Goal: Task Accomplishment & Management: Complete application form

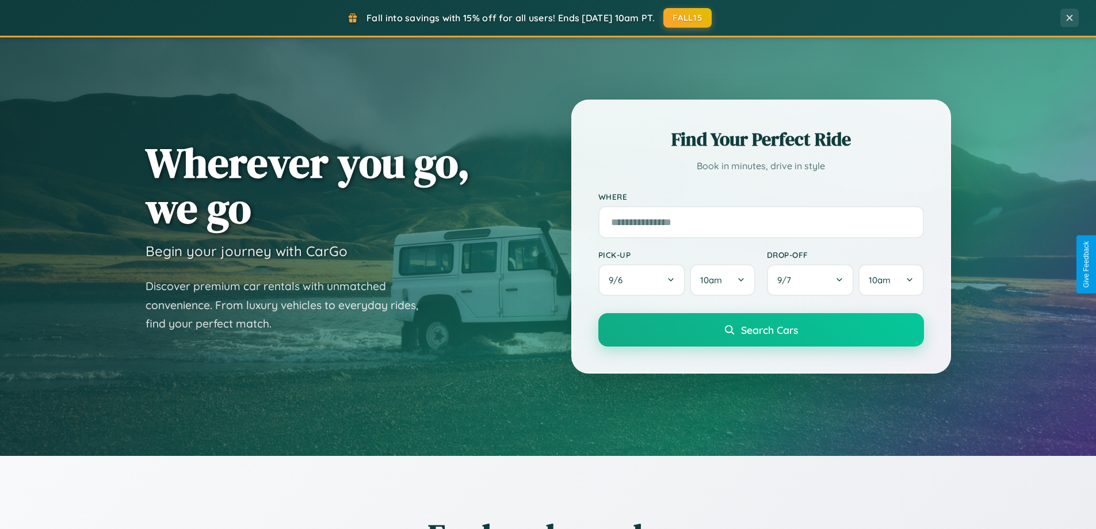
scroll to position [496, 0]
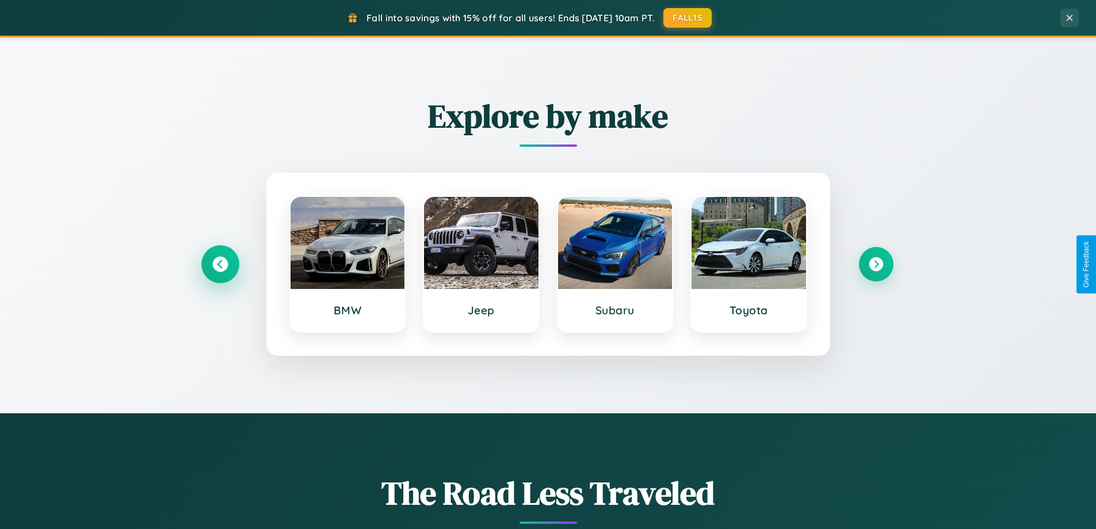
click at [220, 264] on icon at bounding box center [220, 265] width 16 height 16
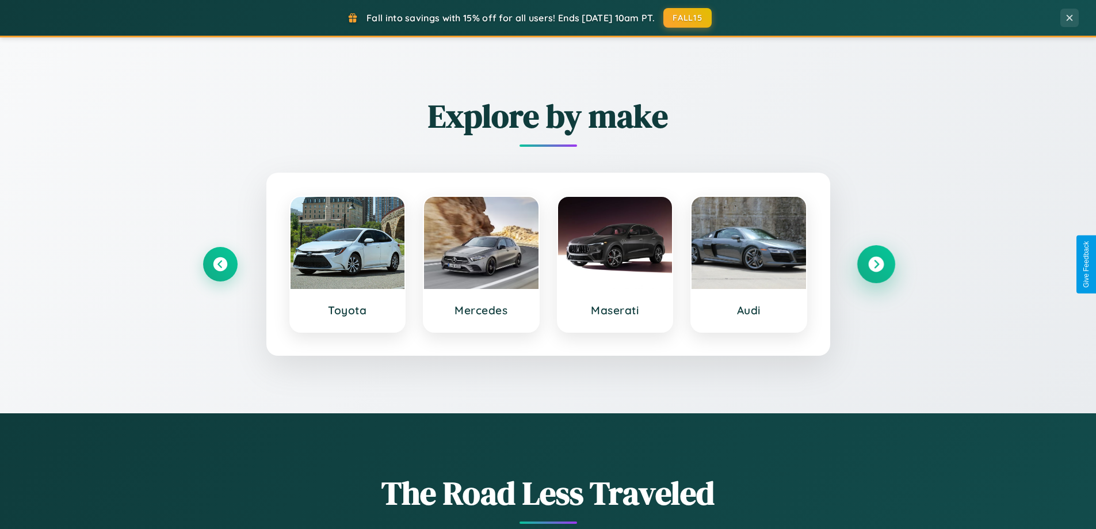
click at [876, 264] on icon at bounding box center [876, 265] width 16 height 16
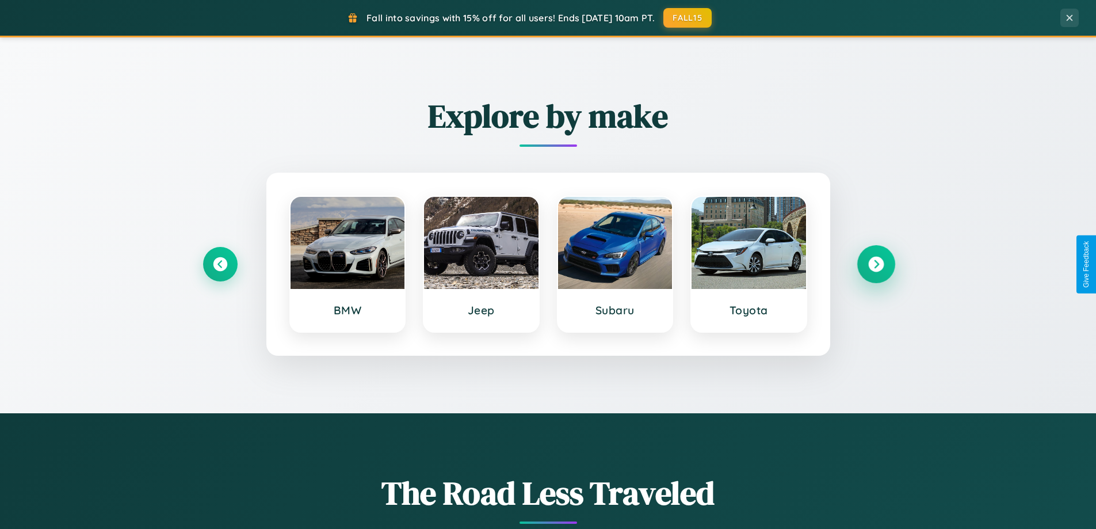
click at [876, 264] on icon at bounding box center [876, 265] width 16 height 16
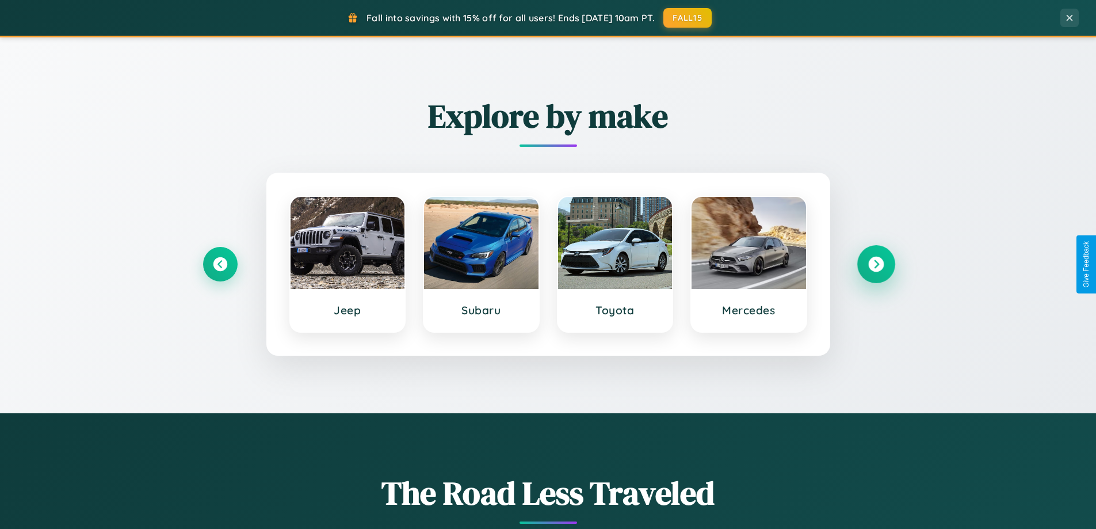
click at [876, 264] on icon at bounding box center [876, 265] width 16 height 16
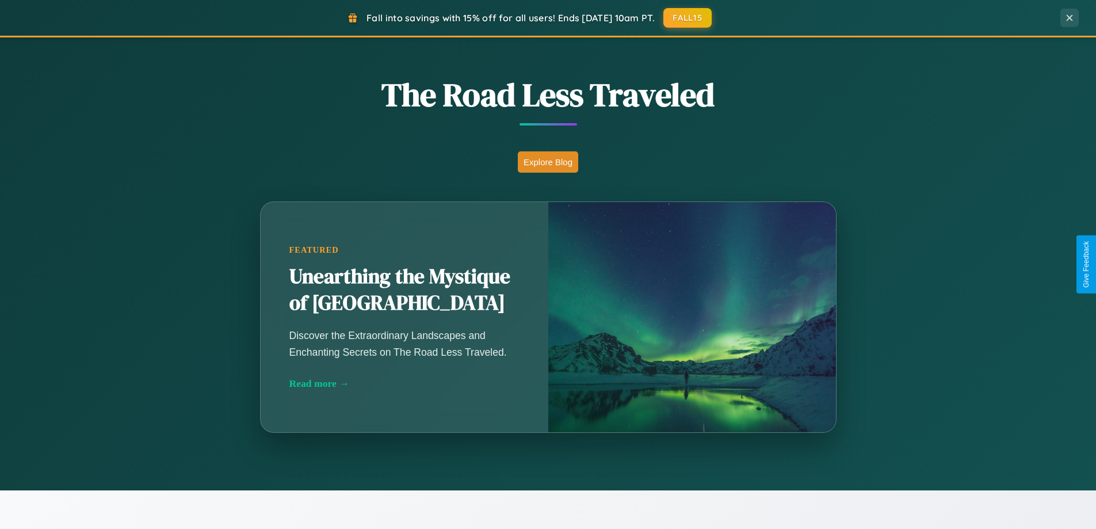
scroll to position [2214, 0]
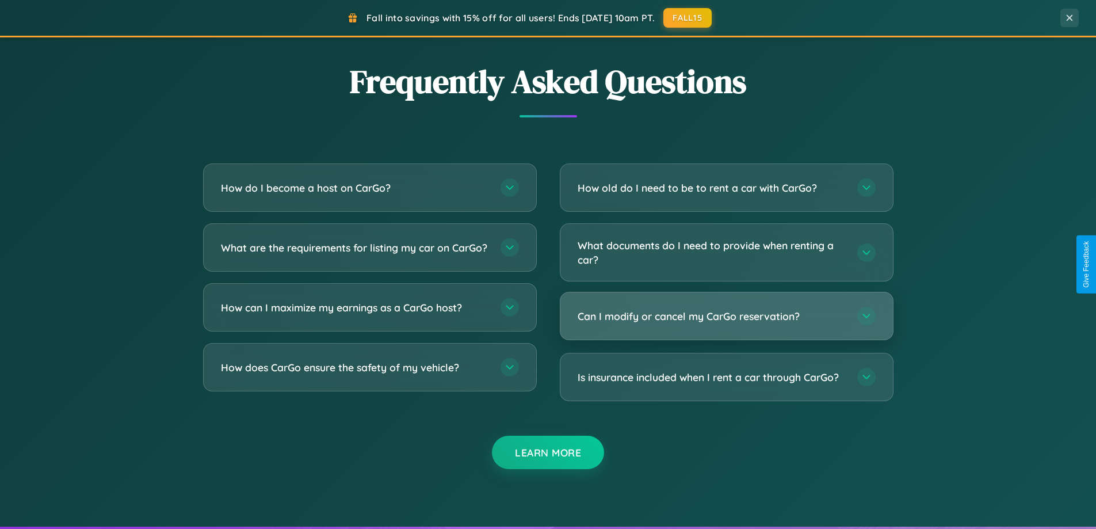
click at [726, 316] on h3 "Can I modify or cancel my CarGo reservation?" at bounding box center [712, 316] width 268 height 14
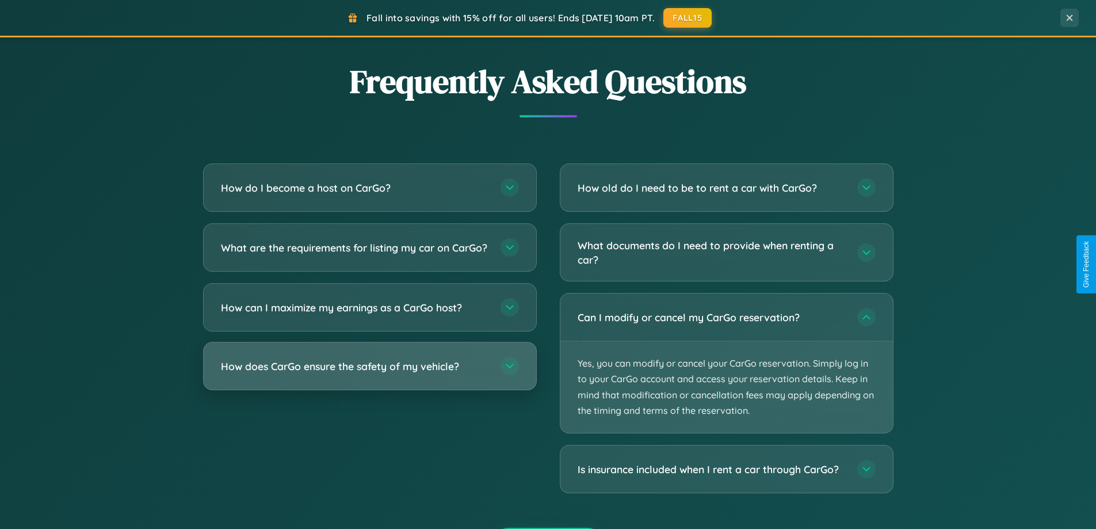
click at [369, 373] on h3 "How does CarGo ensure the safety of my vehicle?" at bounding box center [355, 366] width 268 height 14
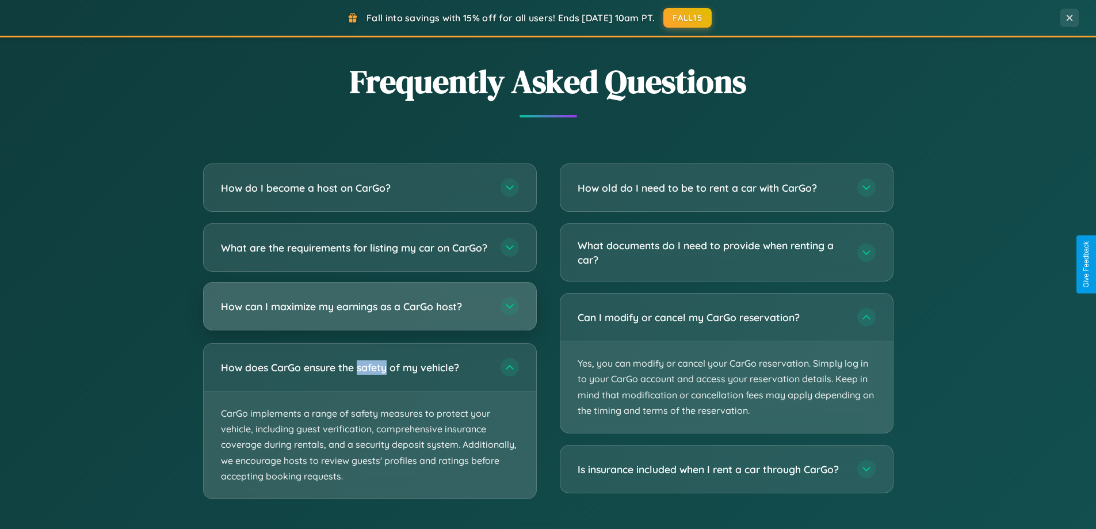
click at [369, 314] on h3 "How can I maximize my earnings as a CarGo host?" at bounding box center [355, 306] width 268 height 14
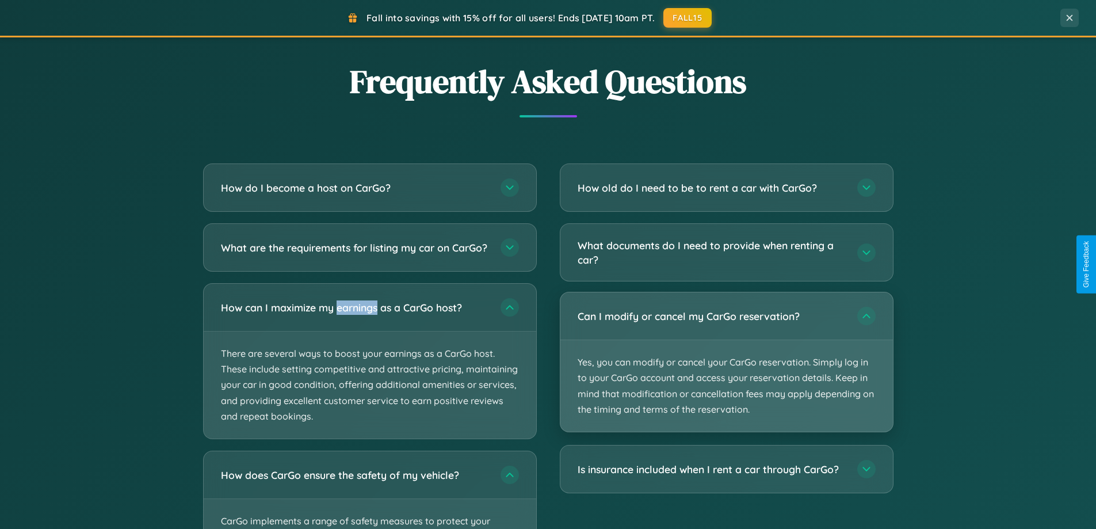
click at [726, 362] on p "Yes, you can modify or cancel your CarGo reservation. Simply log in to your Car…" at bounding box center [726, 385] width 332 height 91
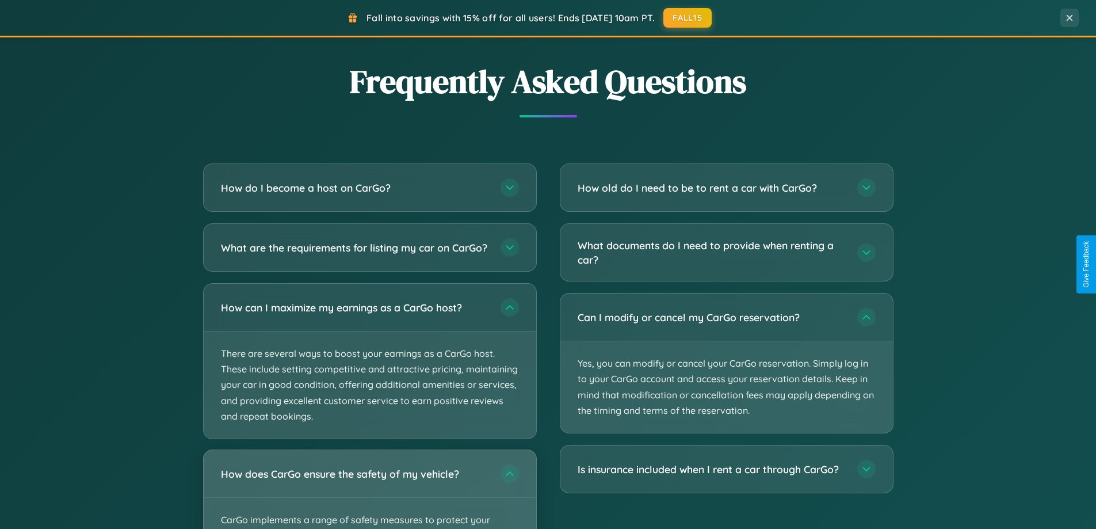
click at [369, 494] on div "How does CarGo ensure the safety of my vehicle?" at bounding box center [370, 473] width 332 height 47
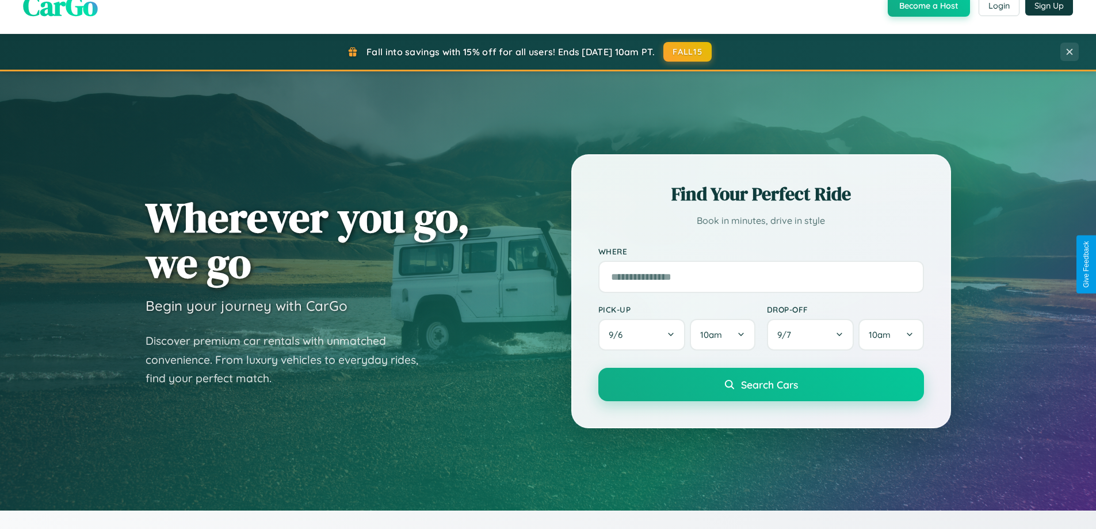
scroll to position [0, 0]
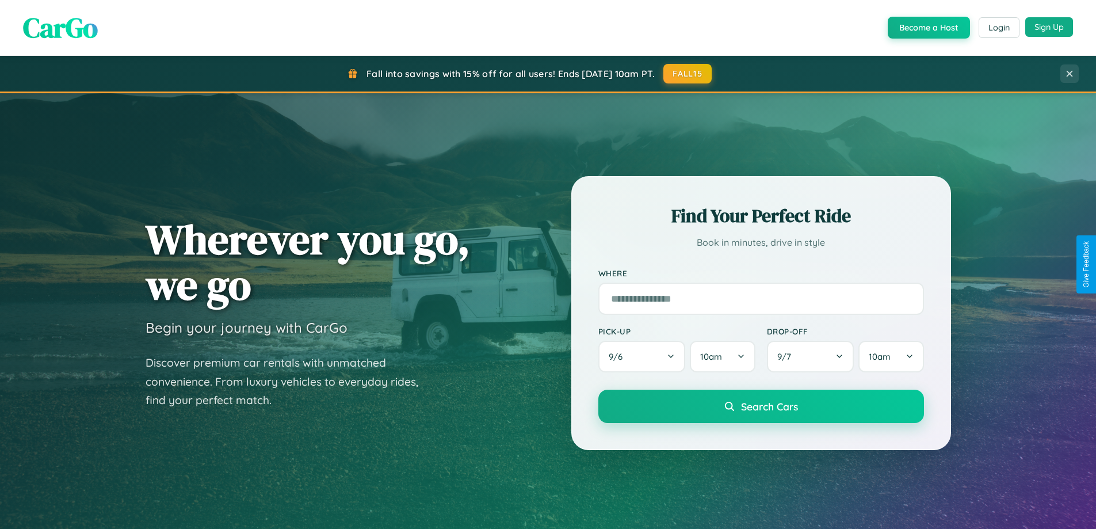
click at [1049, 27] on button "Sign Up" at bounding box center [1049, 27] width 48 height 20
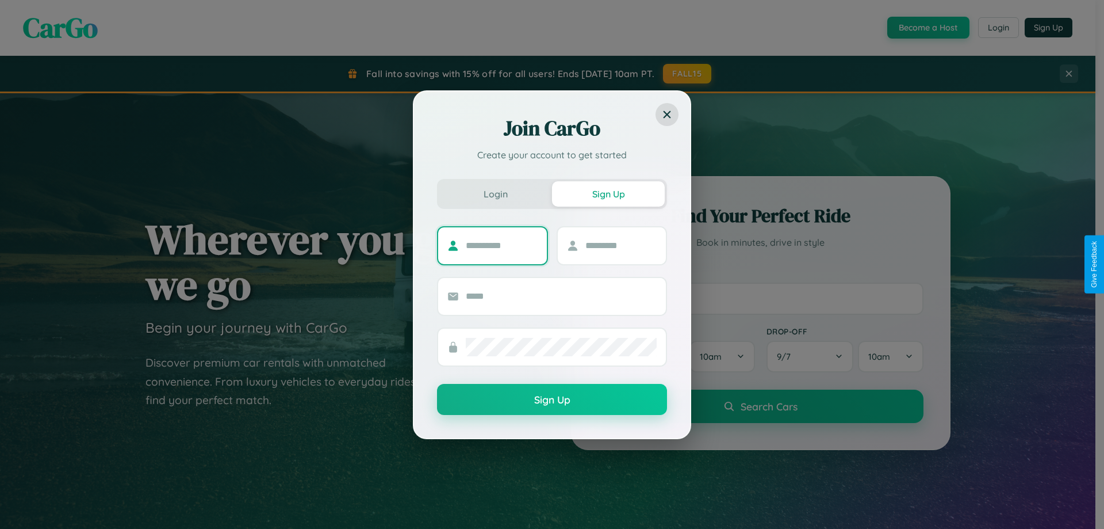
click at [502, 245] on input "text" at bounding box center [502, 245] width 72 height 18
type input "******"
click at [621, 245] on input "text" at bounding box center [622, 245] width 72 height 18
type input "*****"
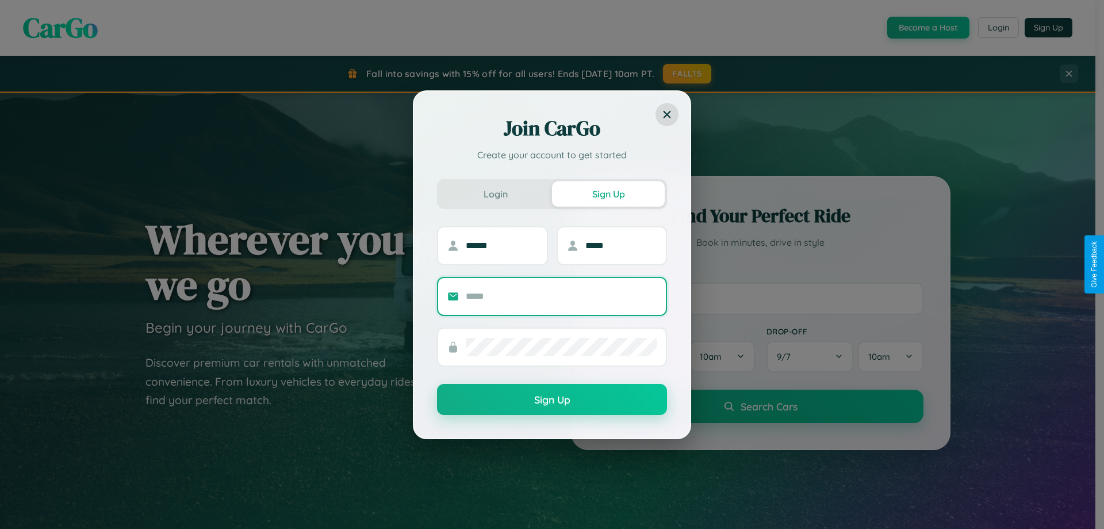
click at [561, 296] on input "text" at bounding box center [561, 296] width 191 height 18
type input "**********"
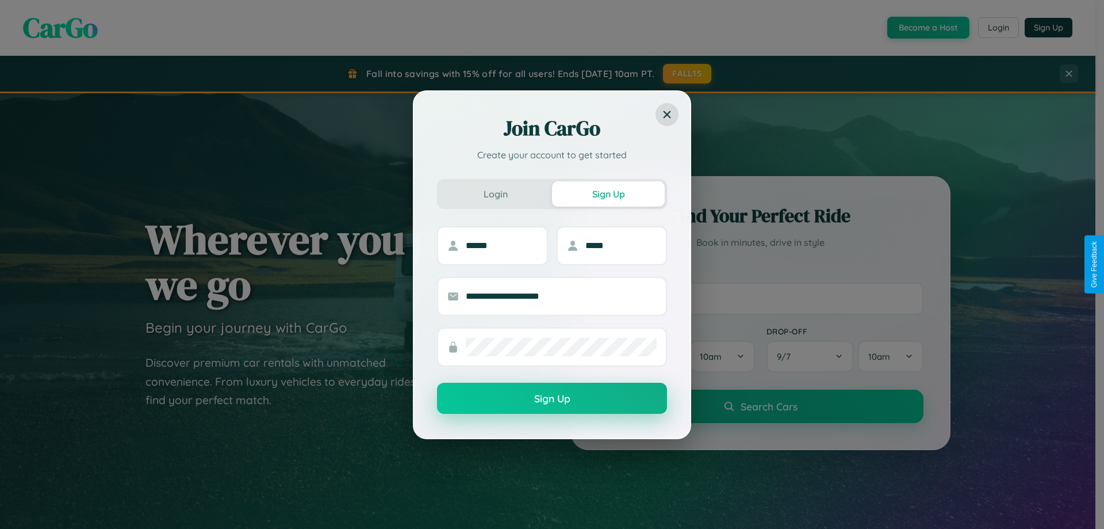
click at [552, 398] on button "Sign Up" at bounding box center [552, 398] width 230 height 31
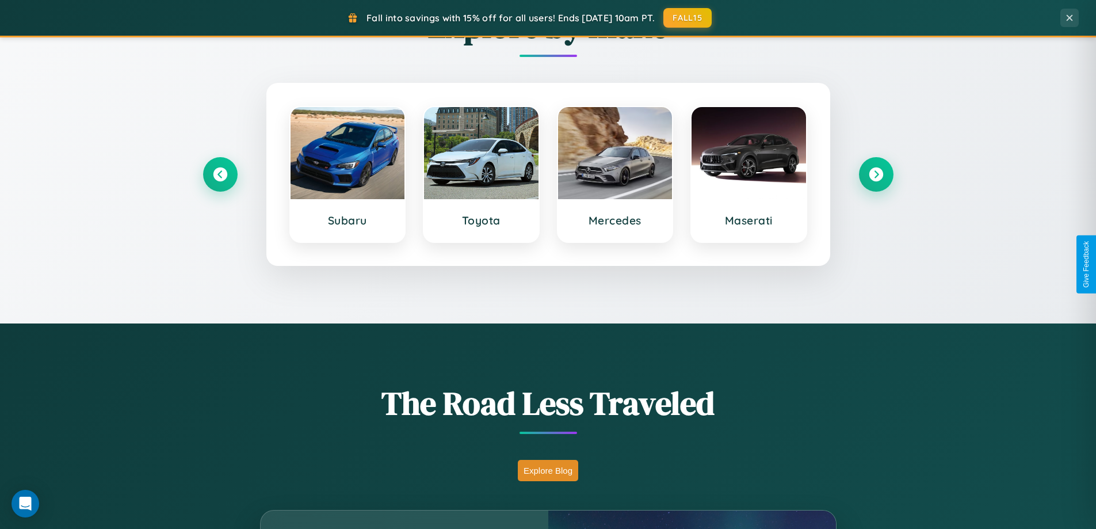
scroll to position [792, 0]
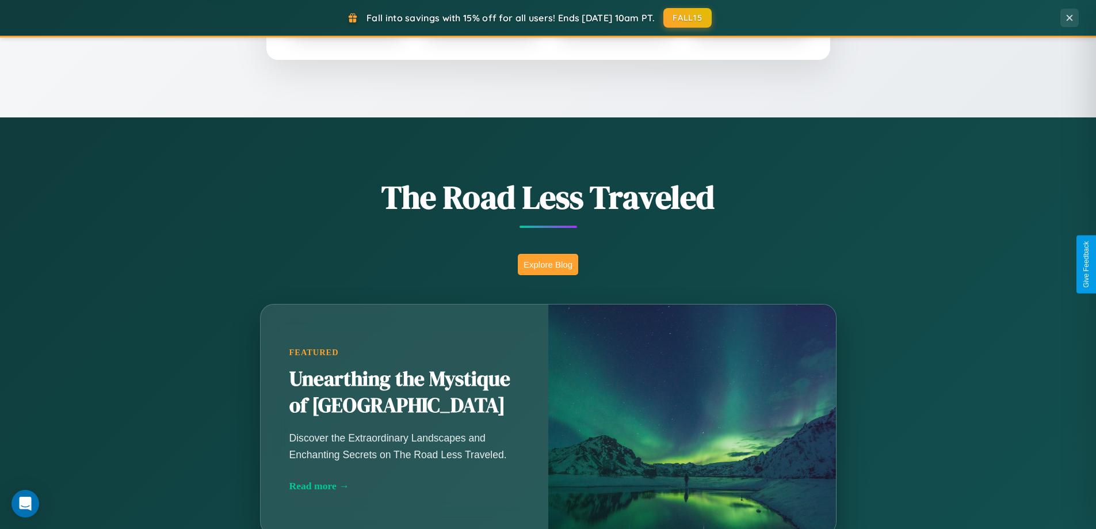
click at [548, 264] on button "Explore Blog" at bounding box center [548, 264] width 60 height 21
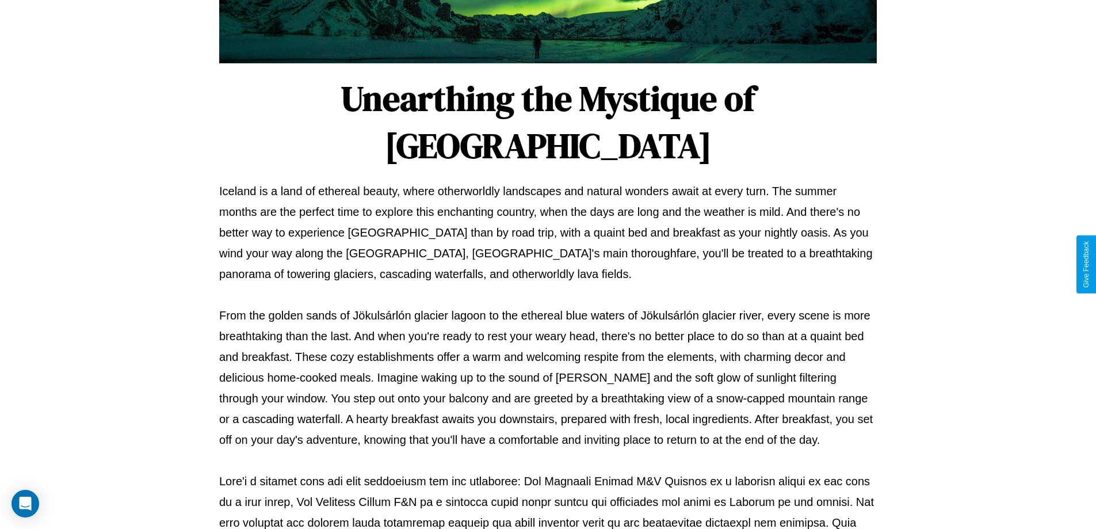
scroll to position [372, 0]
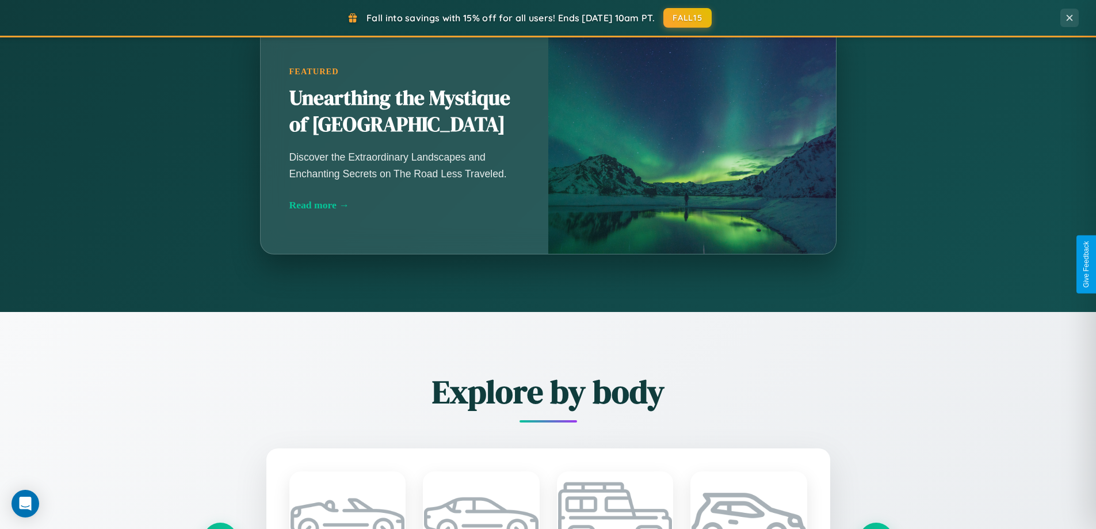
scroll to position [1848, 0]
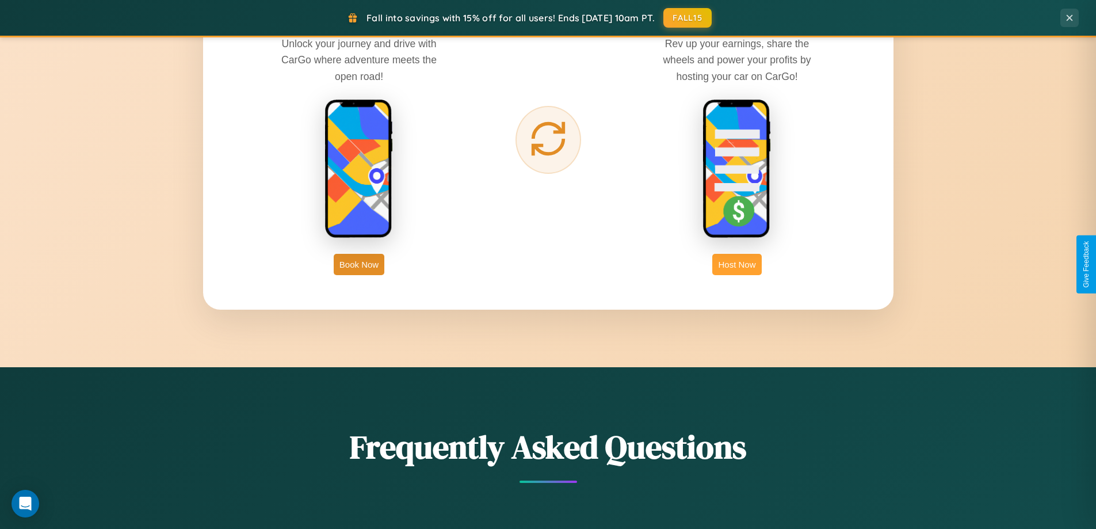
click at [737, 264] on button "Host Now" at bounding box center [736, 264] width 49 height 21
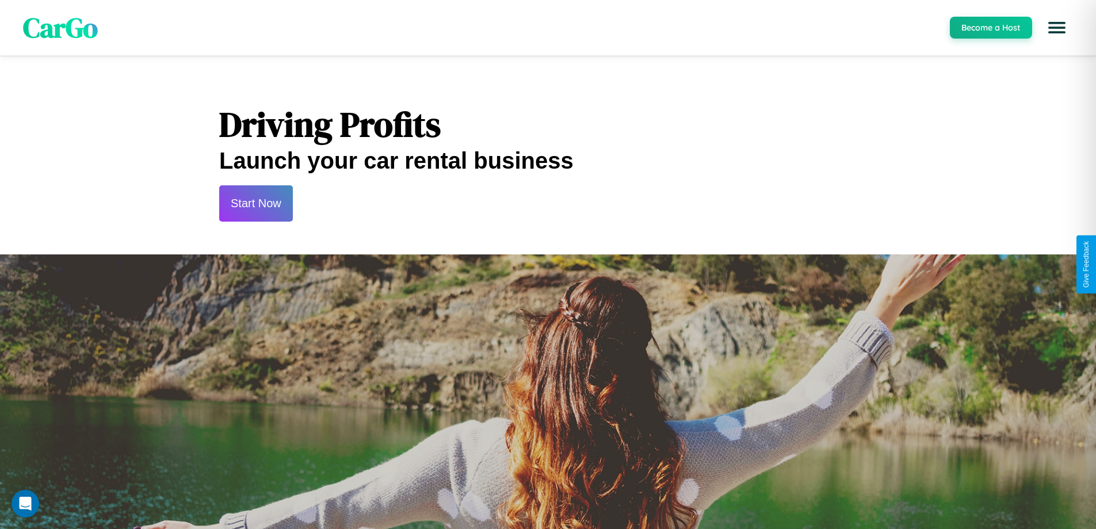
click at [255, 203] on button "Start Now" at bounding box center [256, 203] width 74 height 36
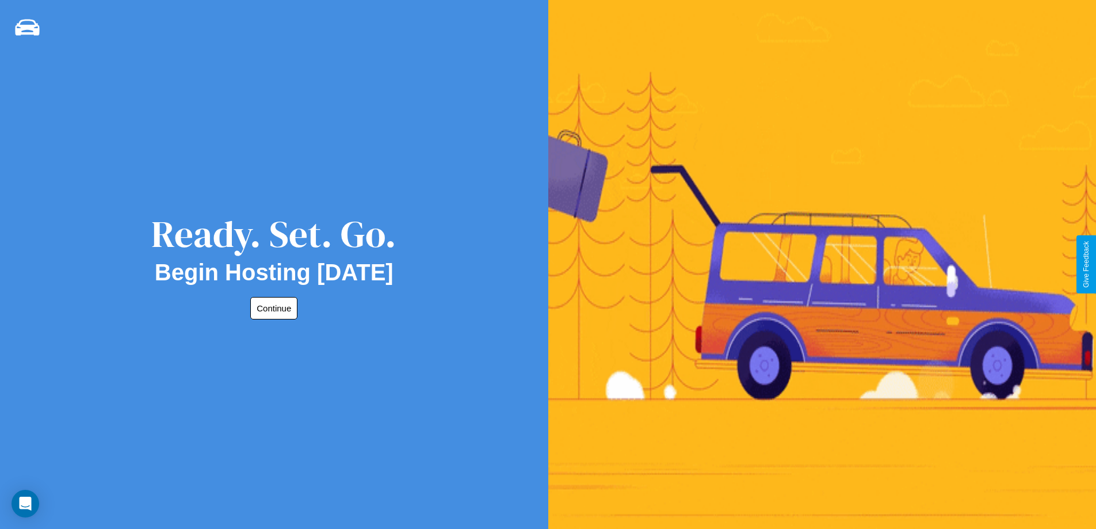
click at [272, 308] on button "Continue" at bounding box center [273, 308] width 47 height 22
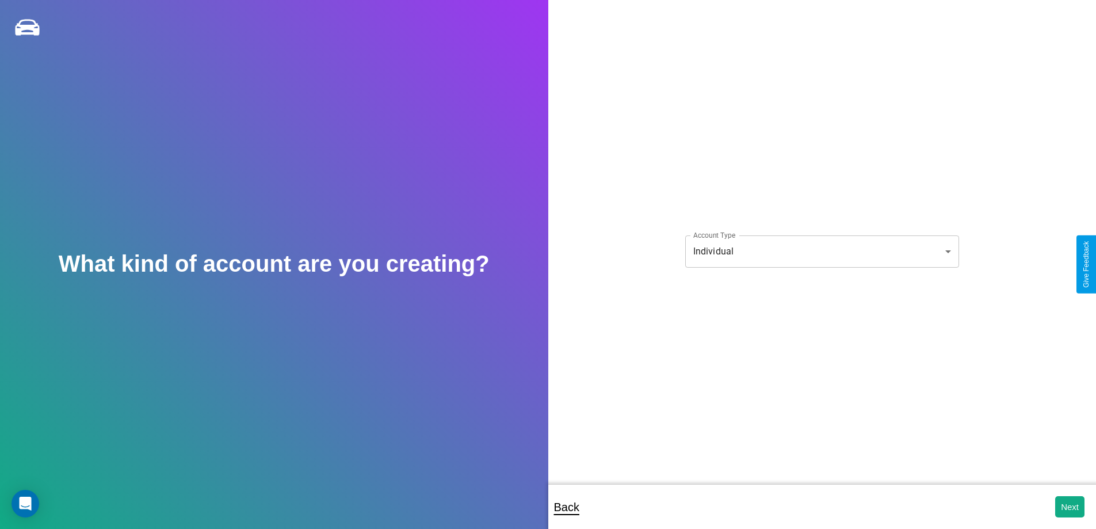
click at [821, 251] on body "**********" at bounding box center [548, 272] width 1096 height 544
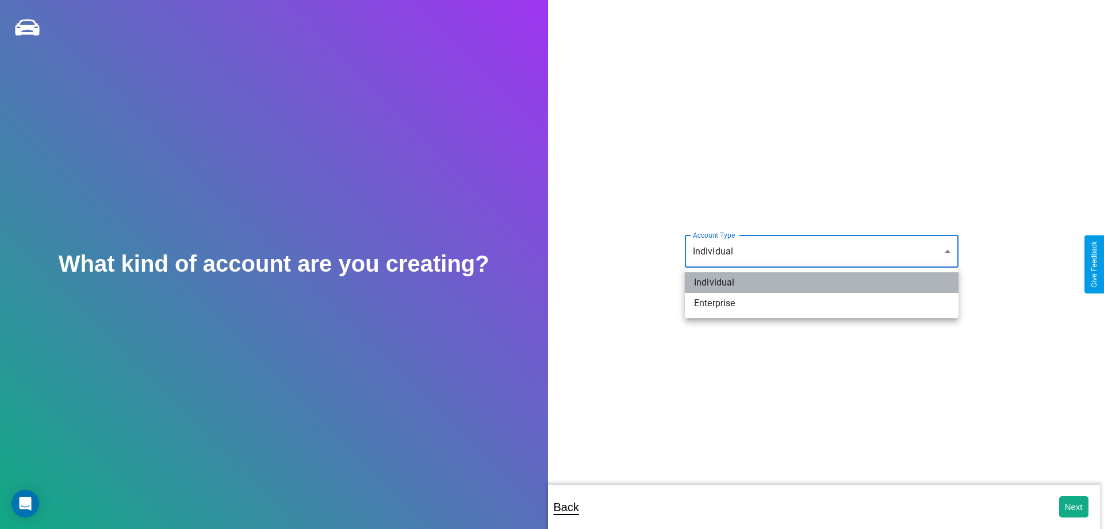
click at [822, 282] on li "Individual" at bounding box center [822, 282] width 274 height 21
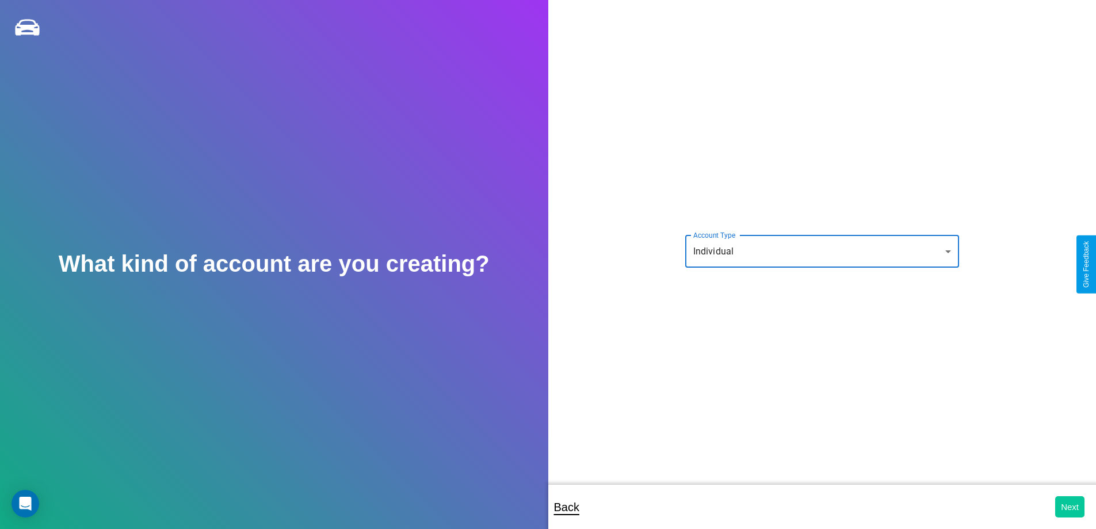
click at [1069, 506] on button "Next" at bounding box center [1069, 506] width 29 height 21
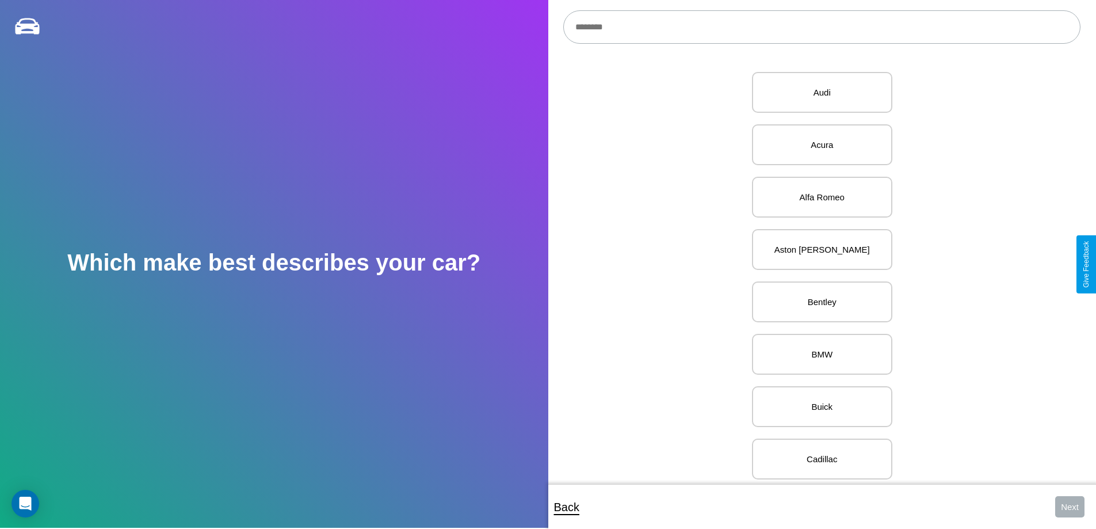
scroll to position [551, 0]
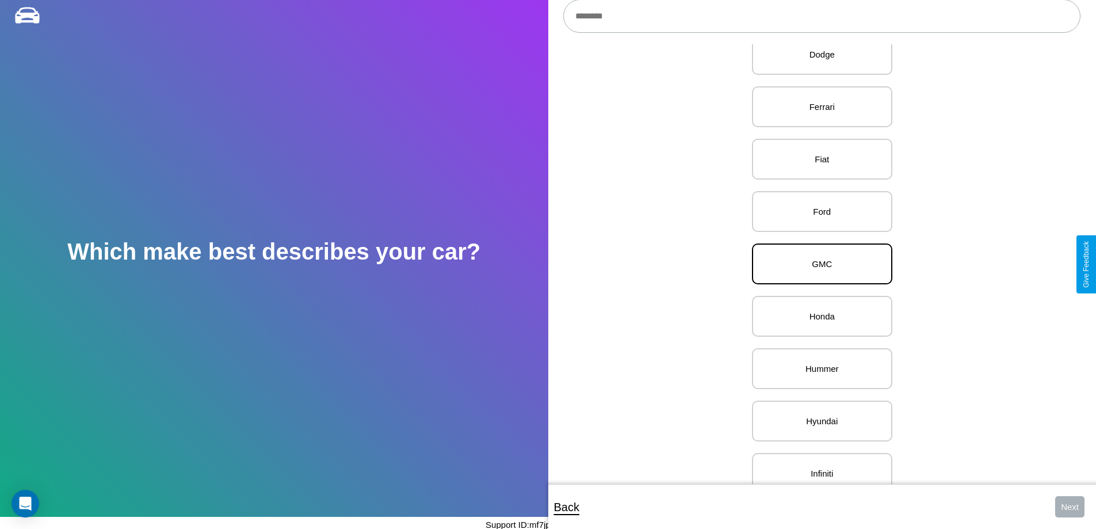
click at [817, 264] on p "GMC" at bounding box center [822, 264] width 115 height 16
click at [1069, 506] on button "Next" at bounding box center [1069, 506] width 29 height 21
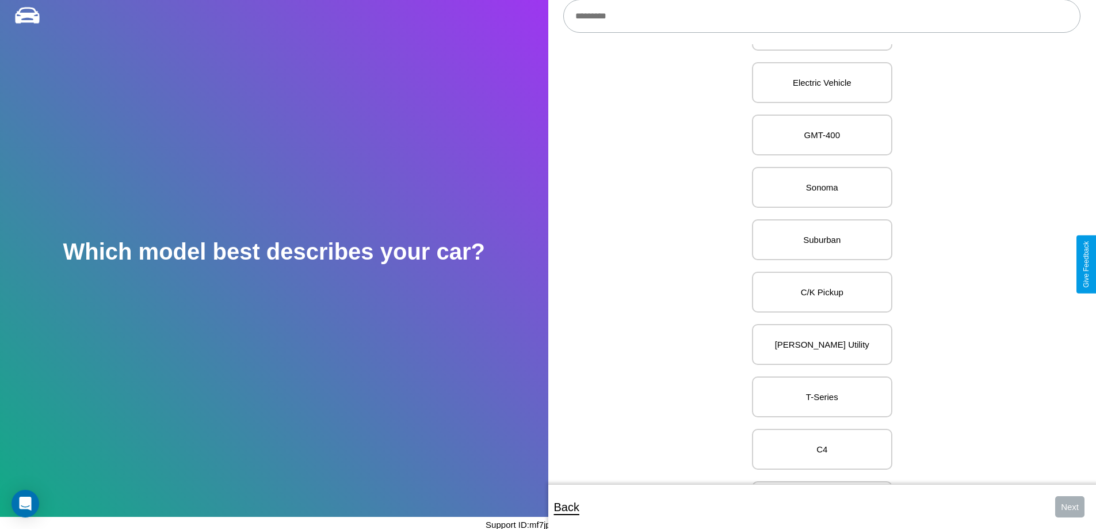
scroll to position [551, 0]
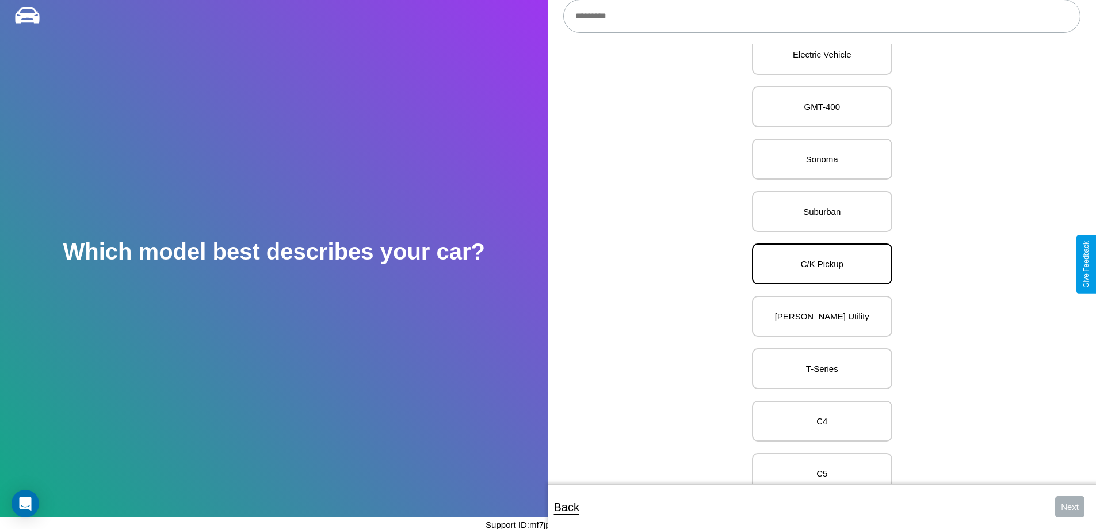
click at [817, 264] on p "C/K Pickup" at bounding box center [822, 264] width 115 height 16
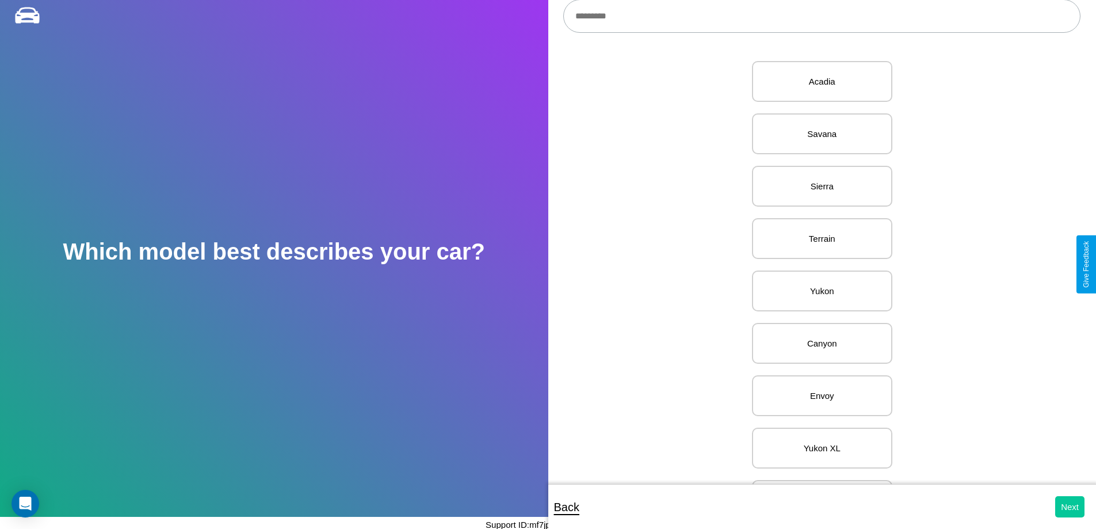
click at [1069, 506] on button "Next" at bounding box center [1069, 506] width 29 height 21
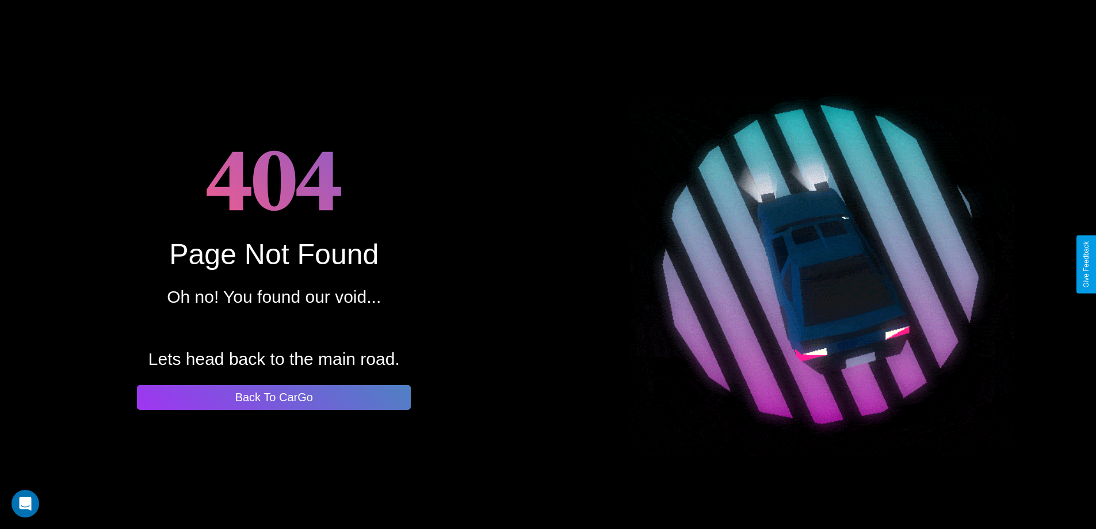
click at [274, 397] on button "Back To CarGo" at bounding box center [274, 397] width 274 height 25
